Goal: Information Seeking & Learning: Learn about a topic

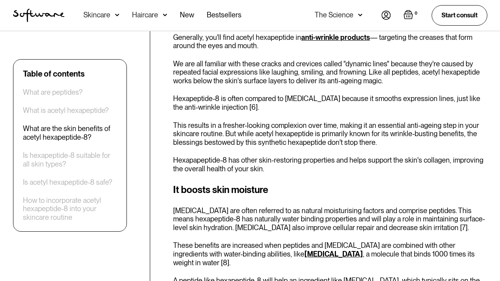
scroll to position [944, 0]
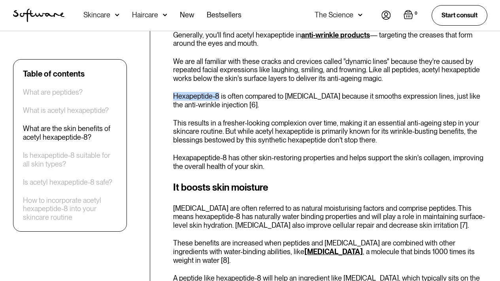
drag, startPoint x: 174, startPoint y: 96, endPoint x: 219, endPoint y: 97, distance: 44.7
click at [219, 97] on p "Hexapeptide-8 is often compared to [MEDICAL_DATA] because it smooths expression…" at bounding box center [330, 100] width 314 height 17
copy p "Hexapeptide-8"
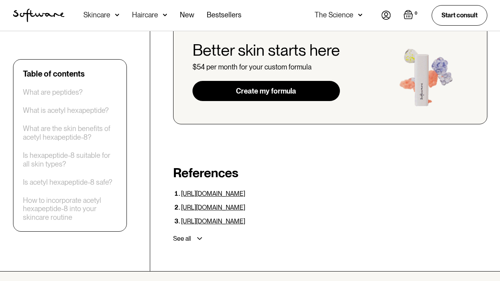
scroll to position [2006, 0]
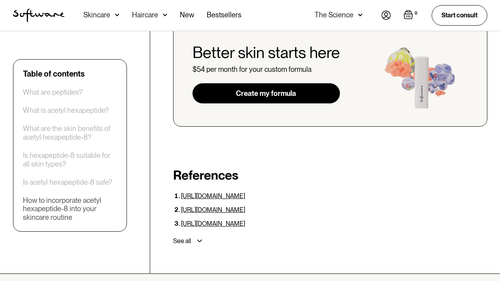
click at [63, 212] on div "How to incorporate acetyl hexapeptide-8 into your skincare routine" at bounding box center [70, 209] width 94 height 26
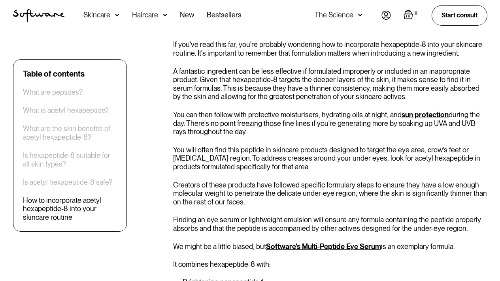
scroll to position [1545, 0]
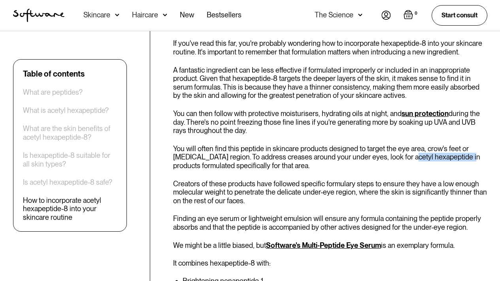
drag, startPoint x: 399, startPoint y: 141, endPoint x: 457, endPoint y: 140, distance: 58.1
click at [457, 145] on p "You will often find this peptide in skincare products designed to target the ey…" at bounding box center [330, 158] width 314 height 26
copy p "acetyl hexapeptide"
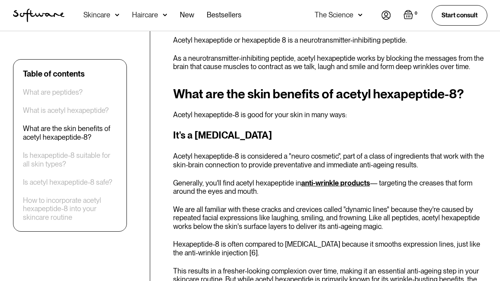
scroll to position [794, 0]
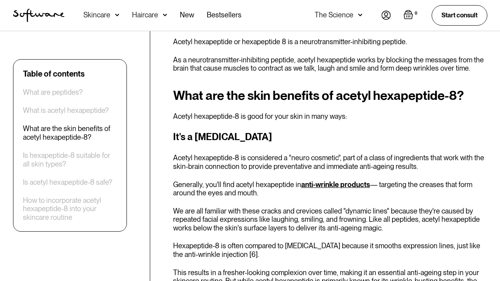
click at [335, 187] on link "anti-wrinkle products" at bounding box center [335, 185] width 69 height 8
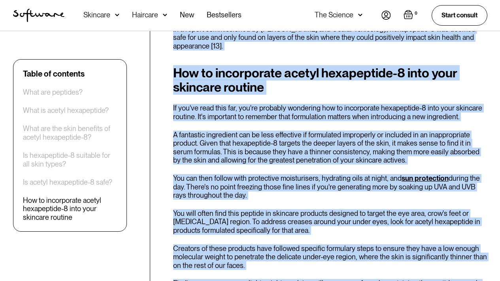
scroll to position [1492, 0]
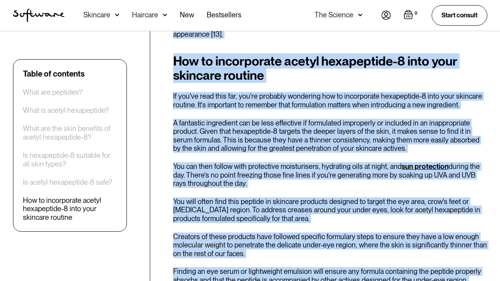
drag, startPoint x: 167, startPoint y: 114, endPoint x: 261, endPoint y: 265, distance: 177.5
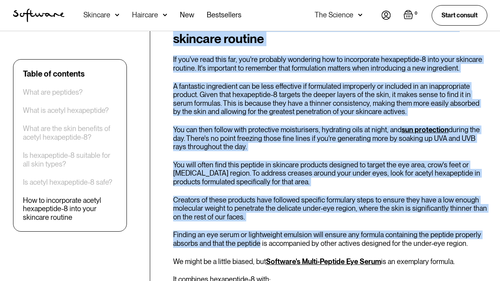
scroll to position [1533, 0]
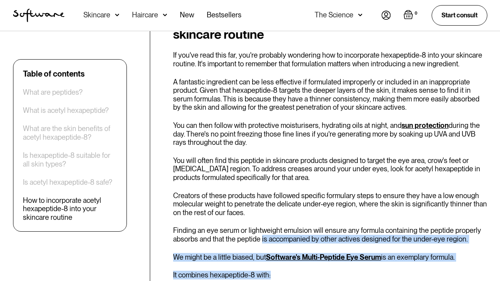
drag, startPoint x: 266, startPoint y: 220, endPoint x: 304, endPoint y: 256, distance: 52.9
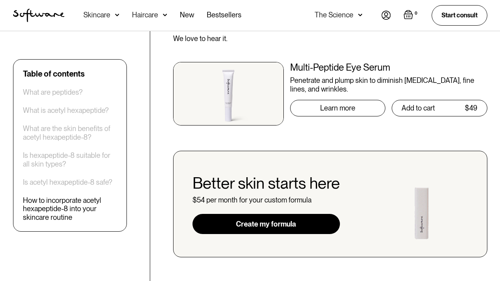
scroll to position [1856, 0]
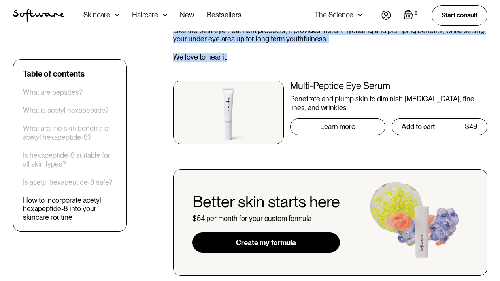
drag, startPoint x: 172, startPoint y: 180, endPoint x: 256, endPoint y: 49, distance: 155.9
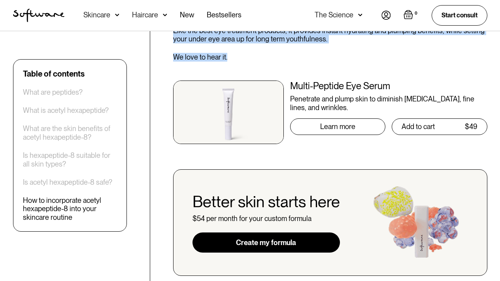
copy div "Smile lines, furrows in our brows, and crinkles around our eyes. They're all si…"
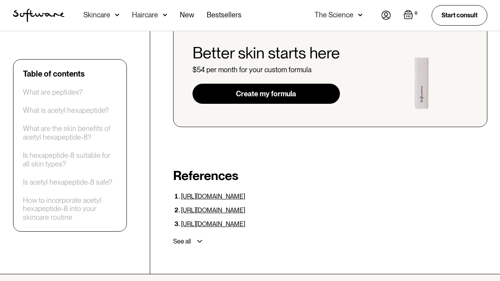
scroll to position [2006, 0]
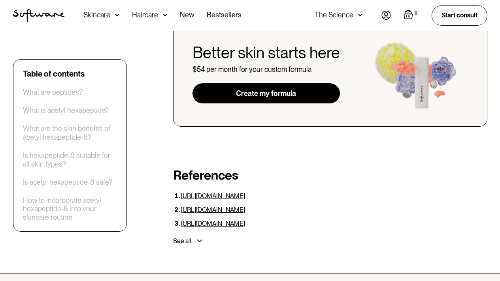
click at [241, 83] on link "Create my formula" at bounding box center [266, 93] width 147 height 21
